Goal: Transaction & Acquisition: Obtain resource

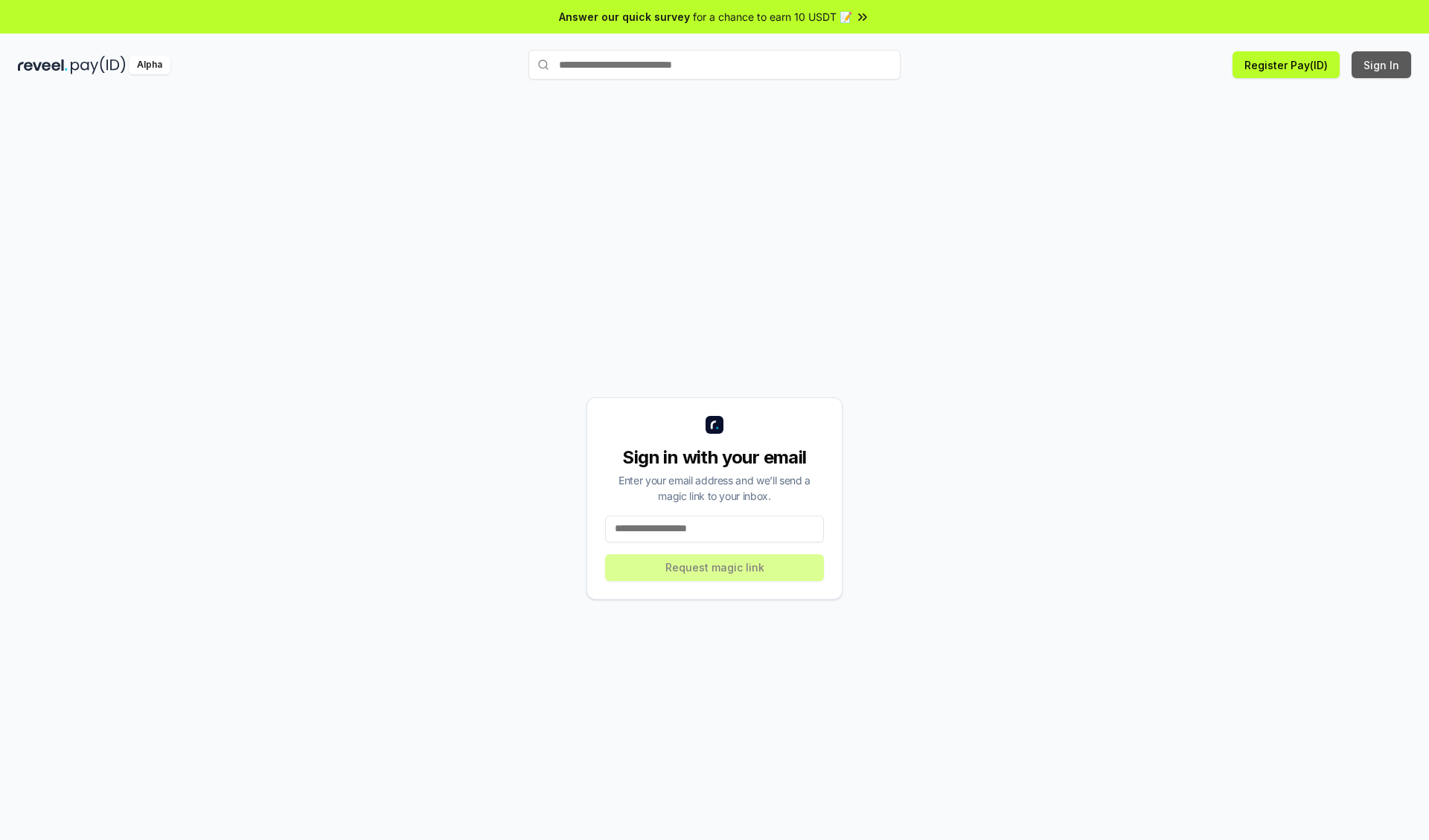
click at [1382, 65] on button "Sign In" at bounding box center [1381, 65] width 59 height 27
type input "**********"
click at [714, 567] on button "Request magic link" at bounding box center [714, 568] width 219 height 27
